Goal: Information Seeking & Learning: Understand process/instructions

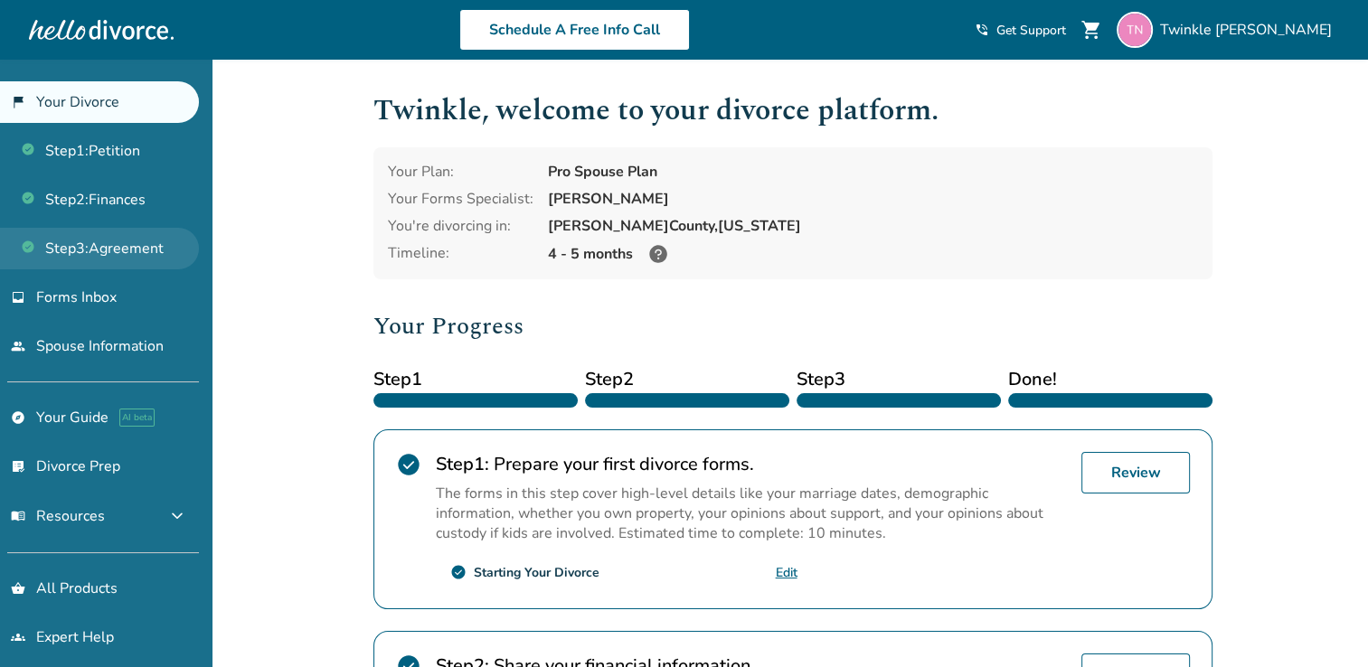
click at [104, 242] on link "Step 3 : Agreement" at bounding box center [99, 249] width 199 height 42
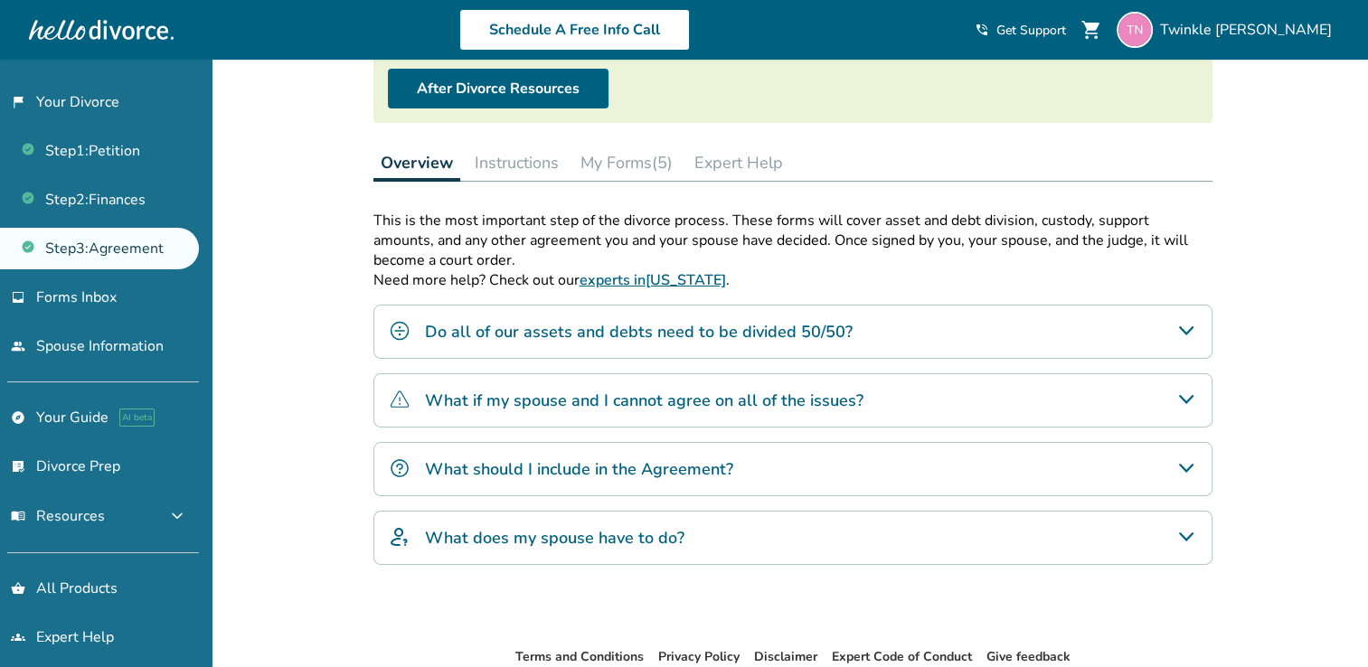
scroll to position [169, 0]
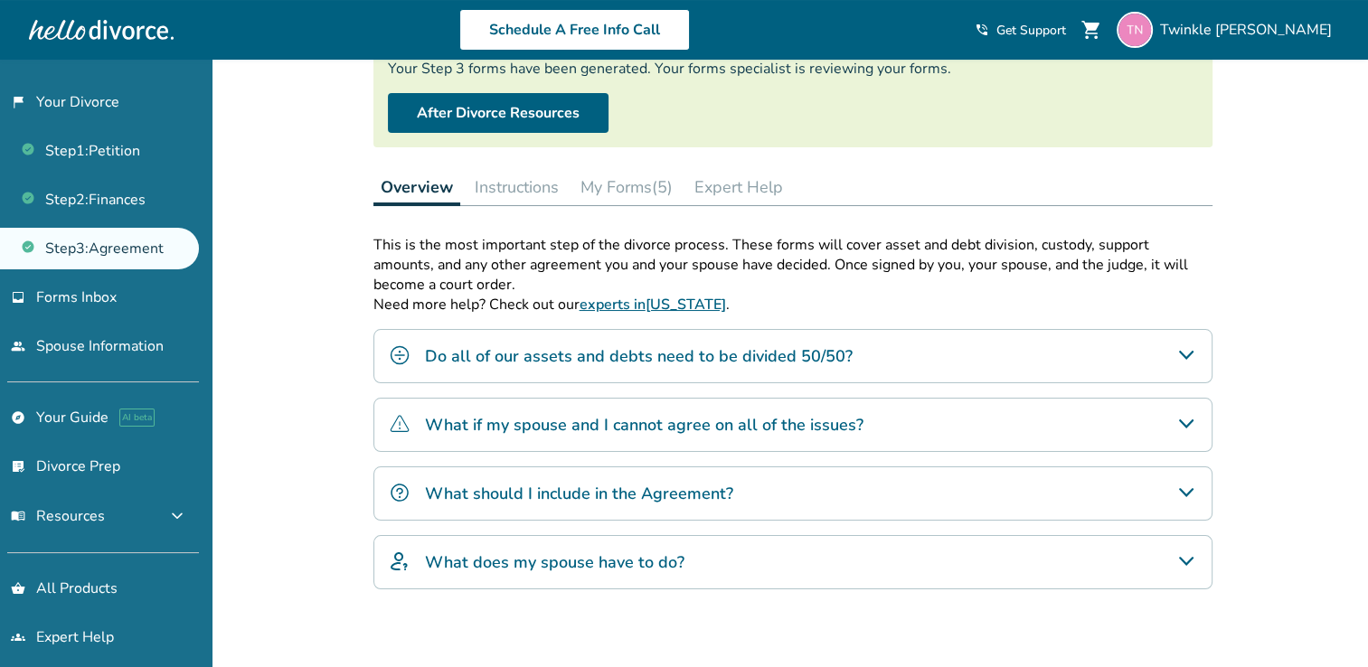
click at [635, 176] on button "My Forms (5)" at bounding box center [626, 187] width 107 height 36
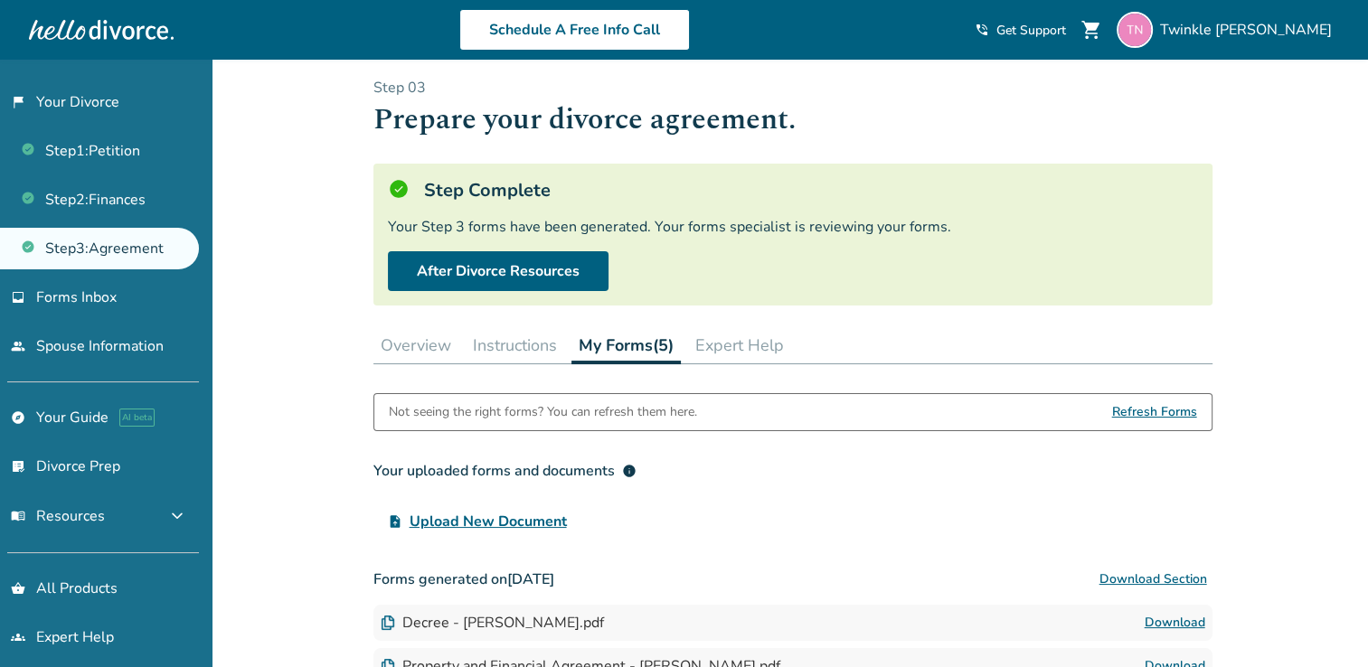
scroll to position [11, 0]
